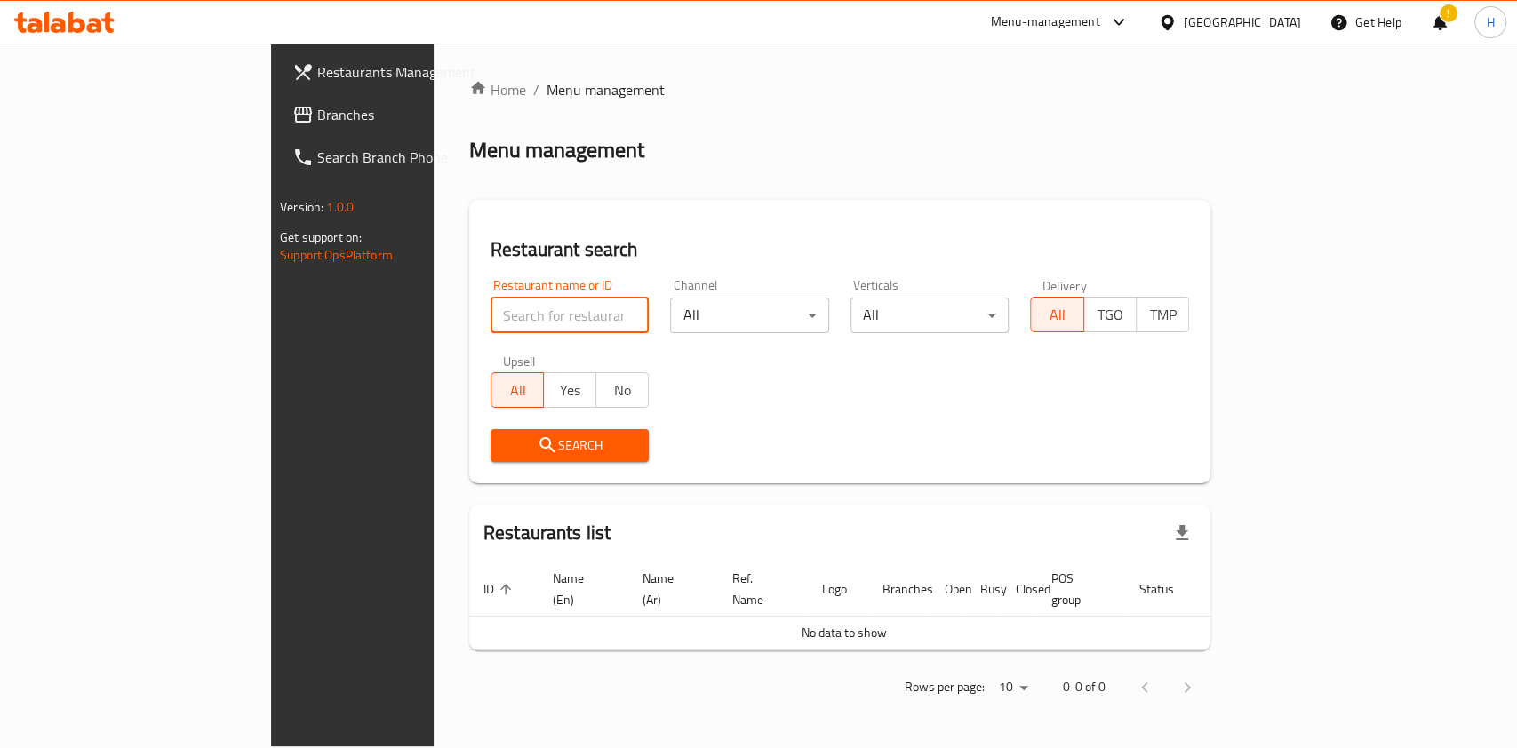
drag, startPoint x: 0, startPoint y: 0, endPoint x: 377, endPoint y: 303, distance: 483.6
click at [491, 303] on input "search" at bounding box center [570, 316] width 159 height 36
type input "al ka"
click button "Search" at bounding box center [570, 445] width 159 height 33
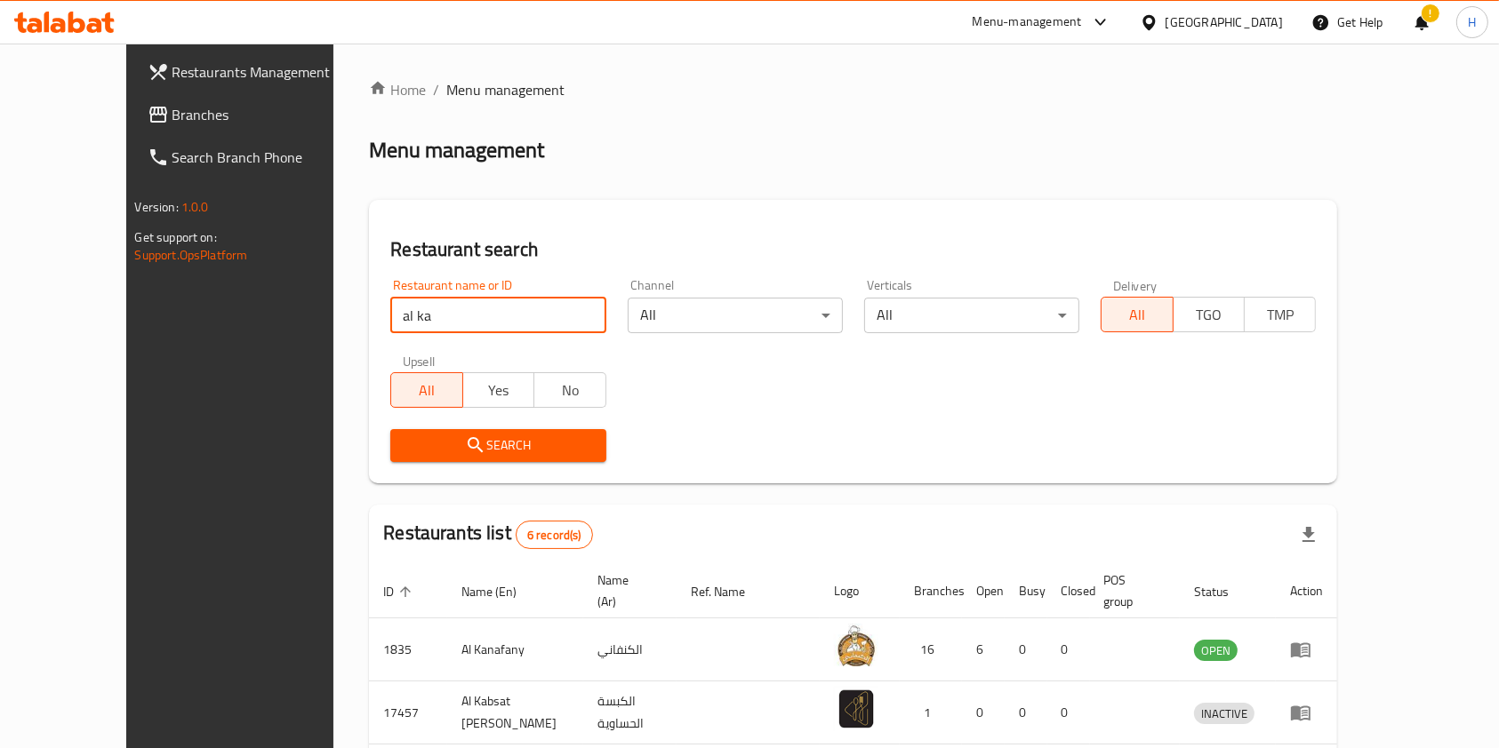
scroll to position [320, 0]
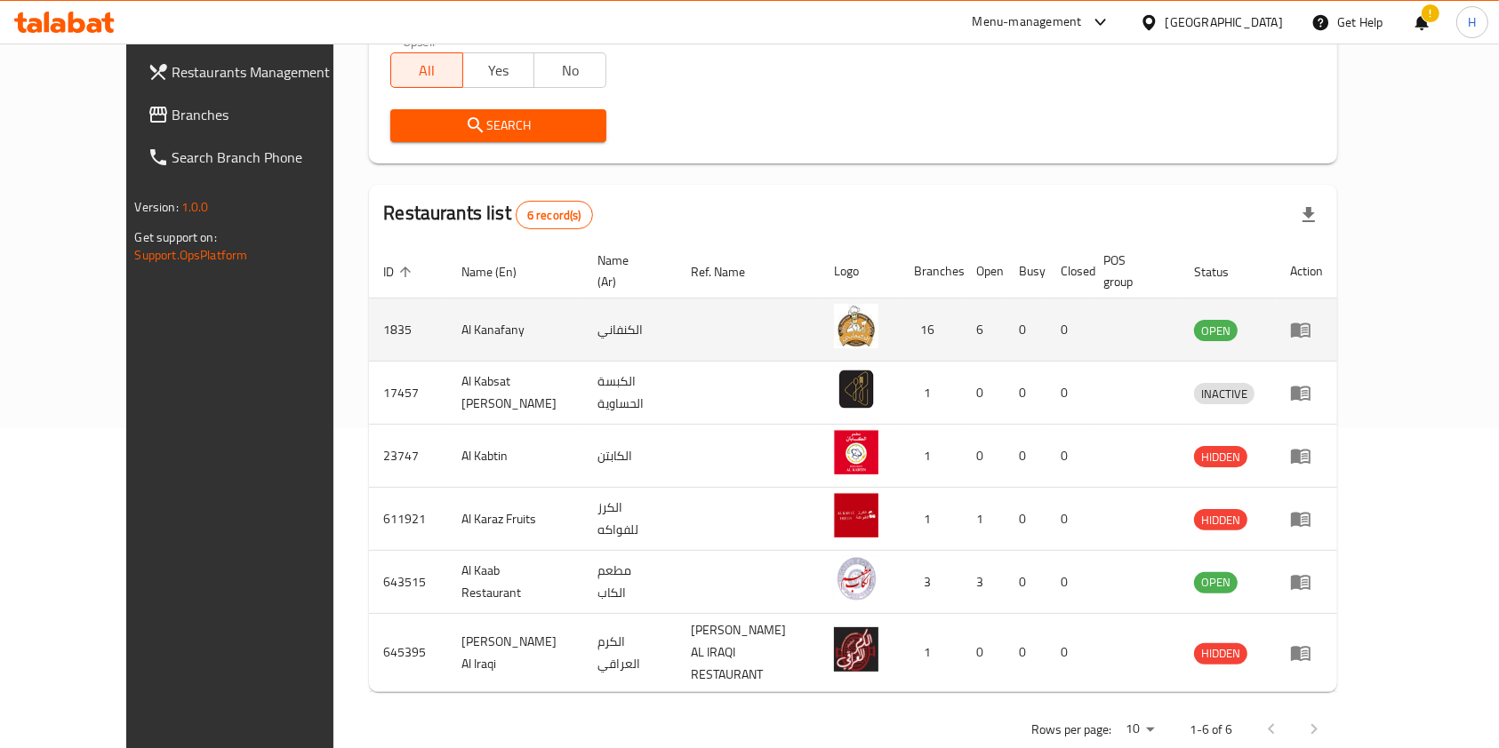
click at [369, 301] on td "1835" at bounding box center [408, 330] width 78 height 63
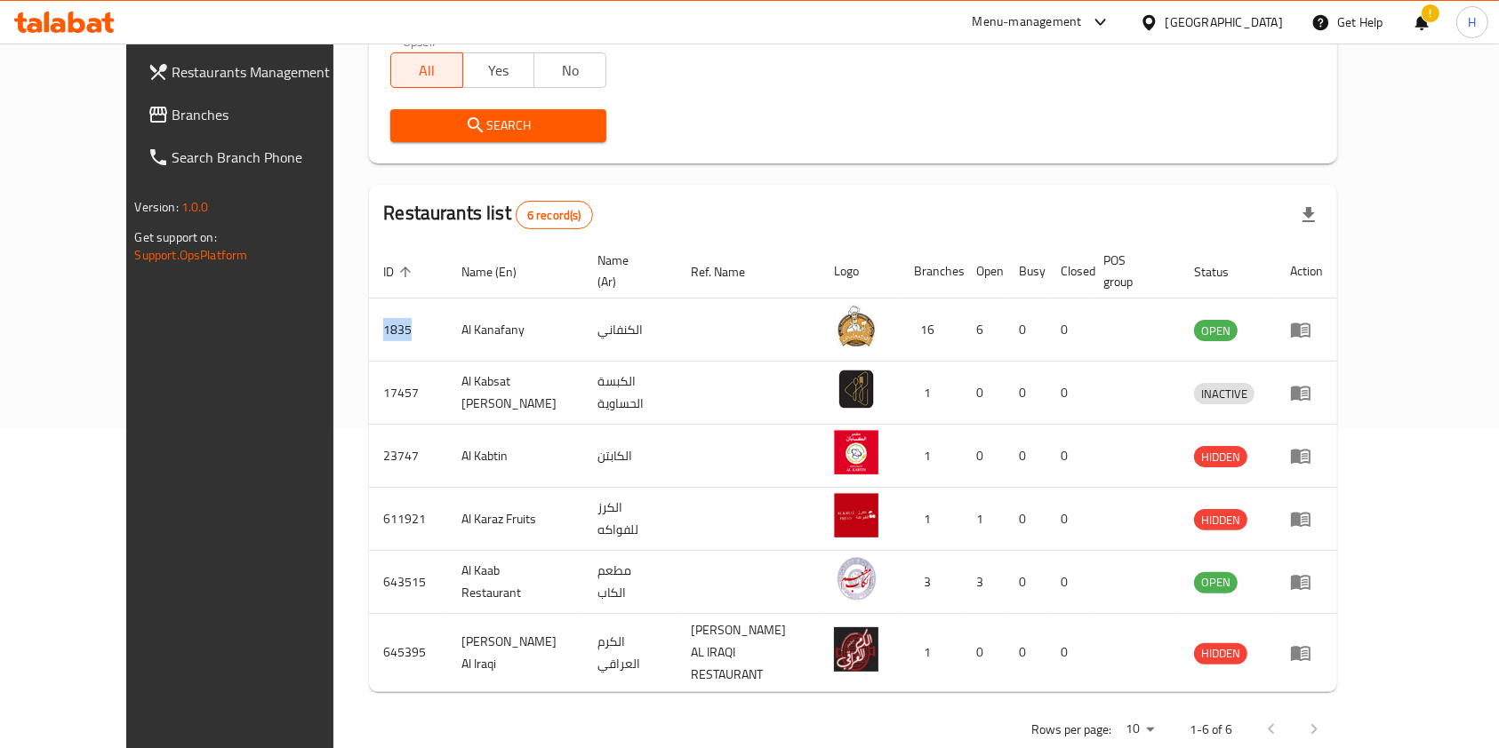
copy td "1835"
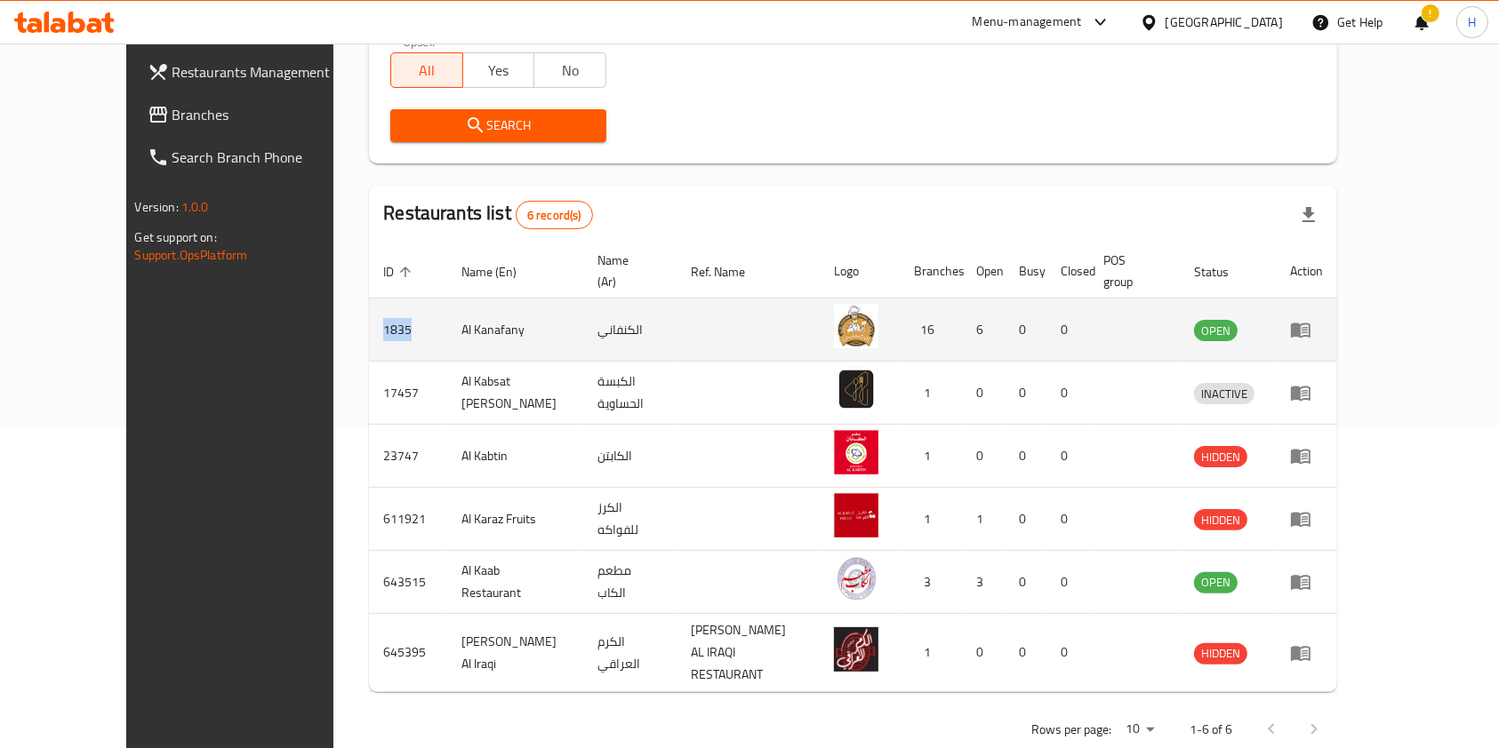
click at [369, 312] on td "1835" at bounding box center [408, 330] width 78 height 63
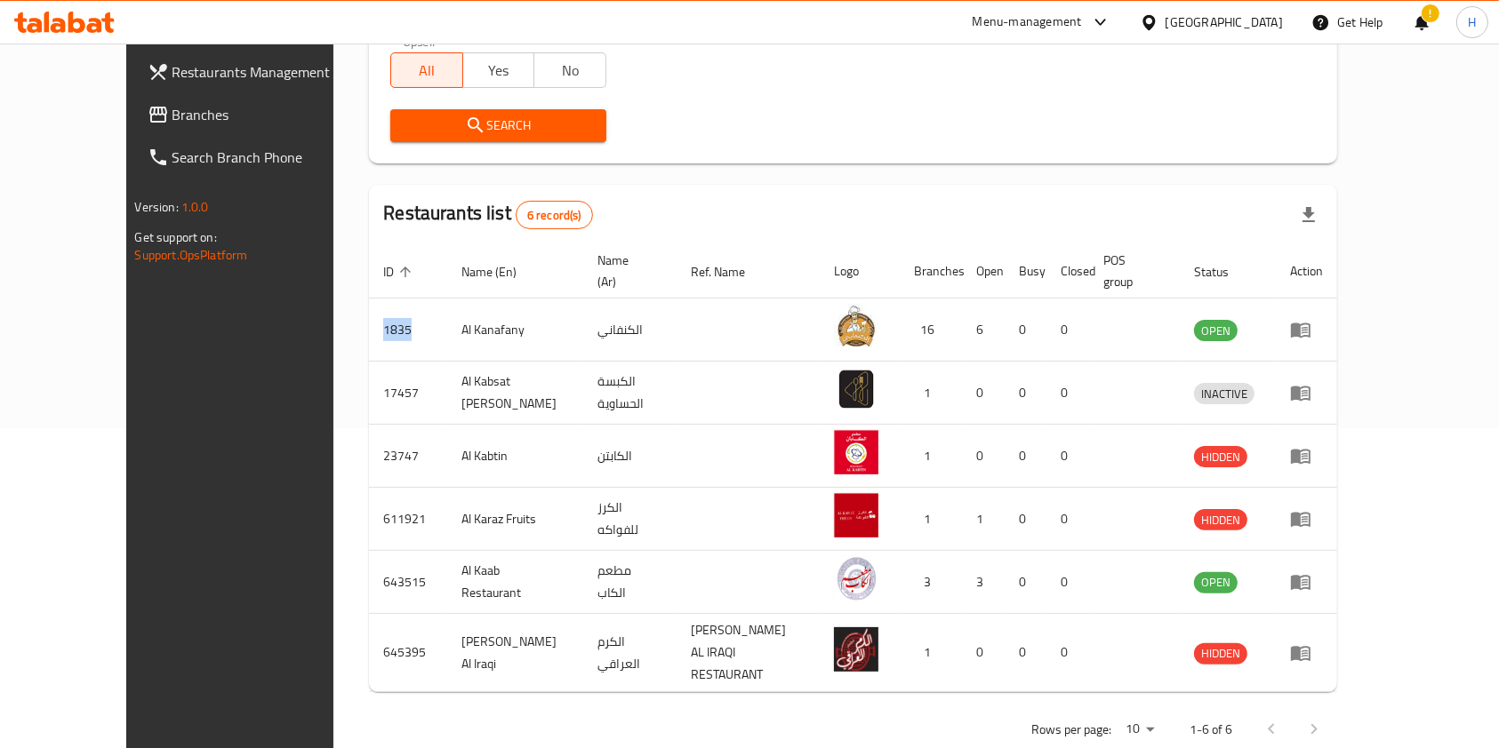
copy td "1835"
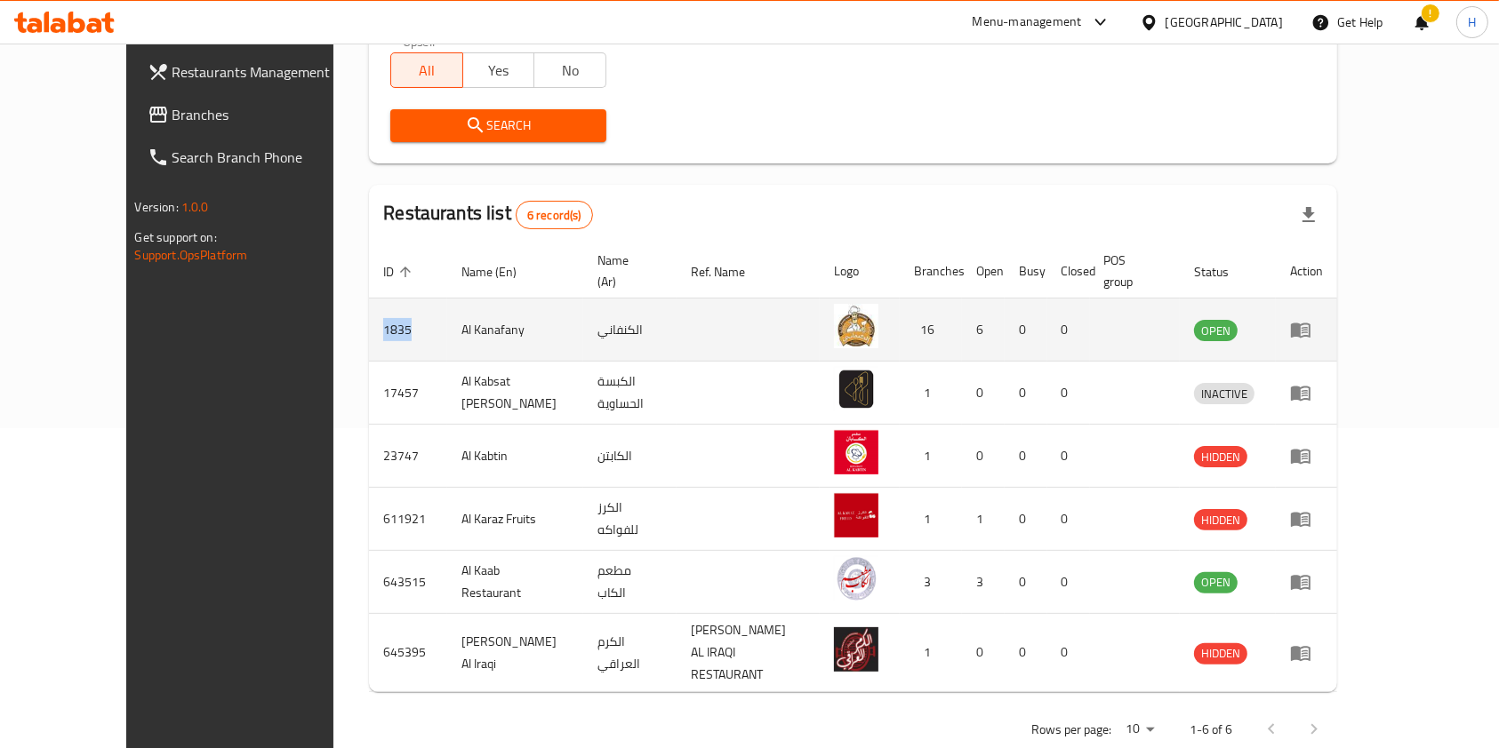
click at [1310, 324] on icon "enhanced table" at bounding box center [1301, 331] width 20 height 15
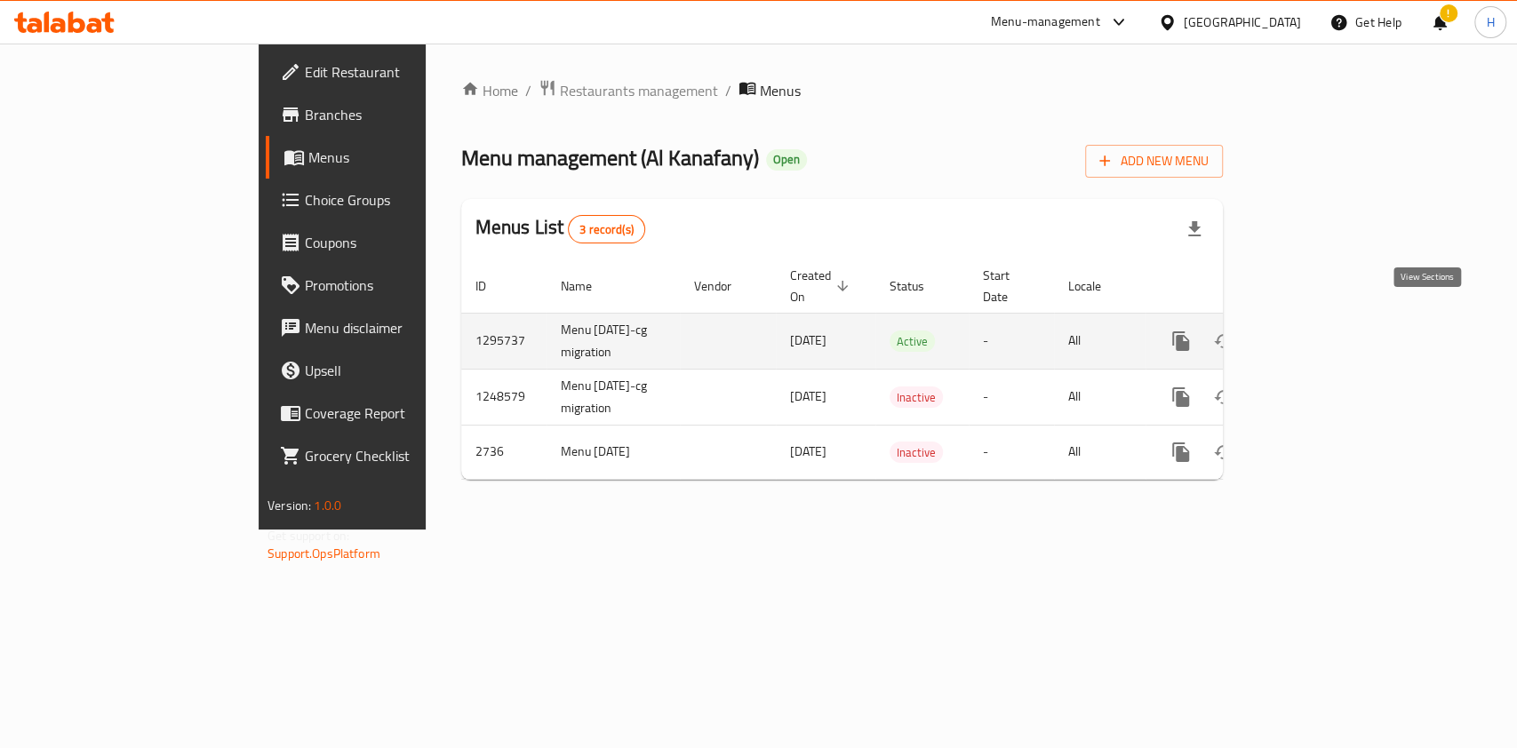
click at [1320, 331] on icon "enhanced table" at bounding box center [1309, 341] width 21 height 21
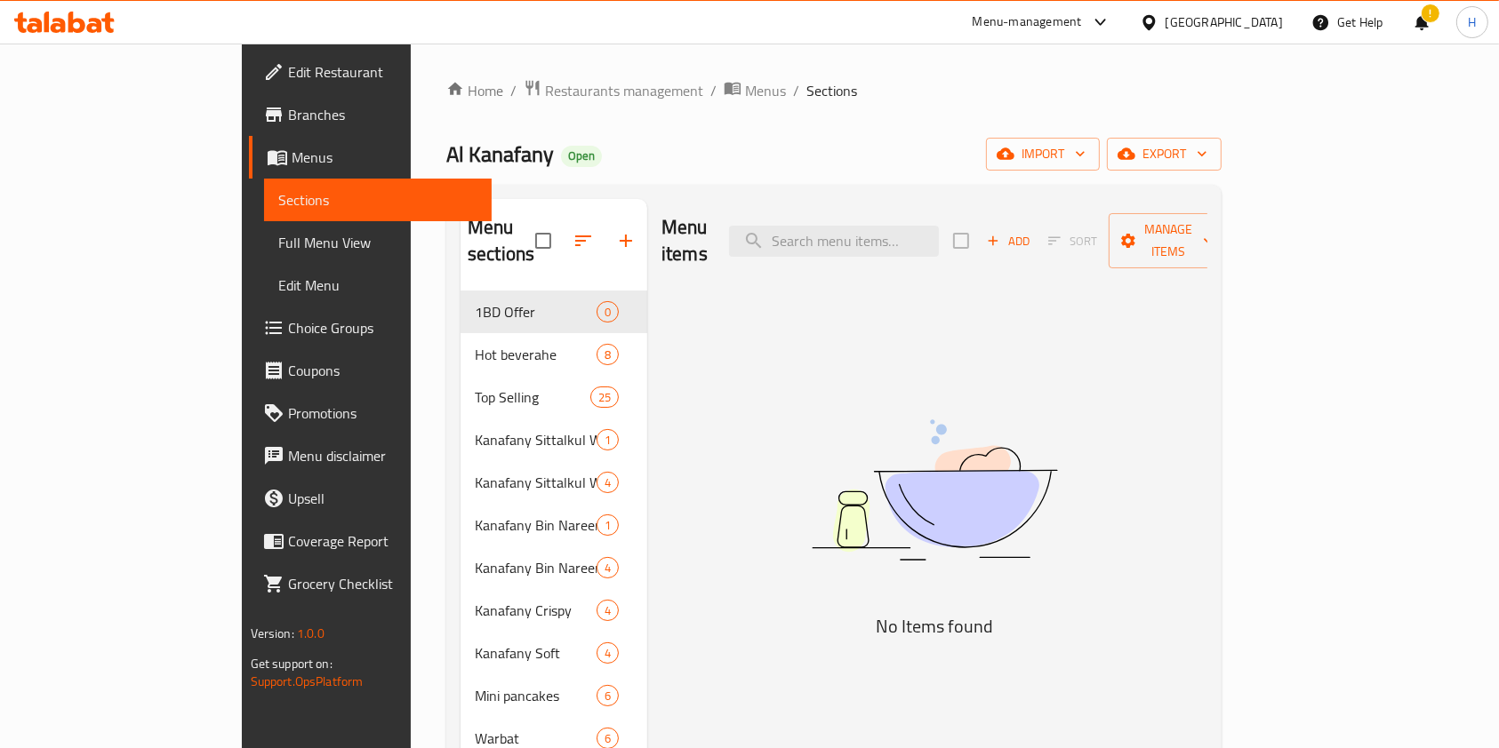
click at [288, 108] on span "Branches" at bounding box center [383, 114] width 190 height 21
